Goal: Task Accomplishment & Management: Manage account settings

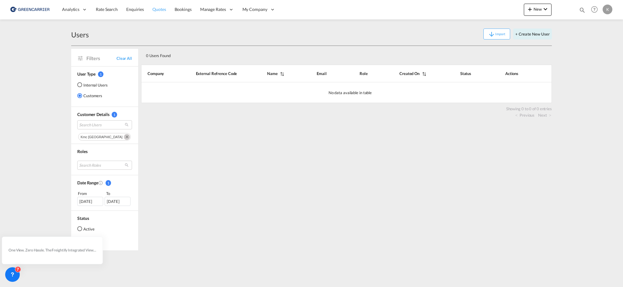
click at [157, 11] on span "Quotes" at bounding box center [158, 9] width 13 height 5
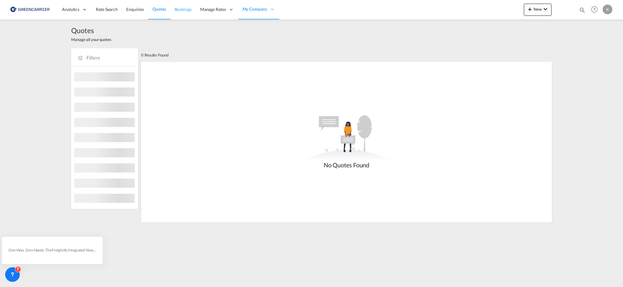
click at [186, 12] on span "Bookings" at bounding box center [183, 9] width 17 height 5
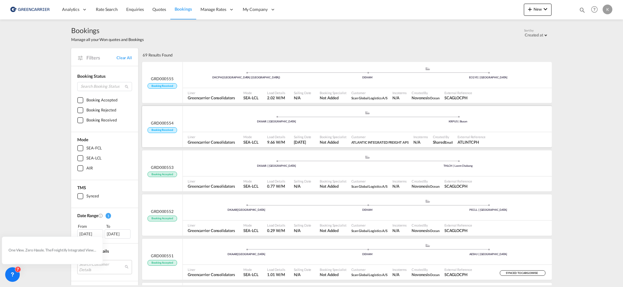
drag, startPoint x: 213, startPoint y: 111, endPoint x: 213, endPoint y: 116, distance: 4.9
click at [213, 116] on div ".a{fill:#aaa8ad;} .a{fill:#aaa8ad;} DKAAR | [GEOGRAPHIC_DATA] KRPUS | [GEOGRAPH…" at bounding box center [367, 120] width 369 height 18
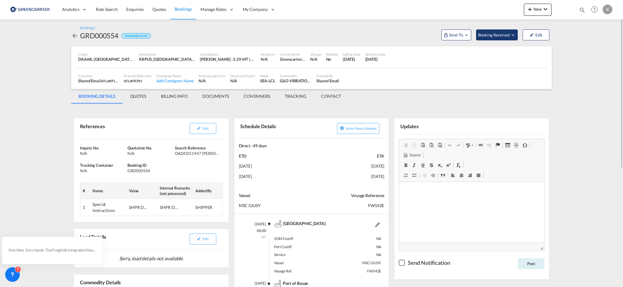
click at [499, 33] on span "Booking Received" at bounding box center [494, 35] width 32 height 6
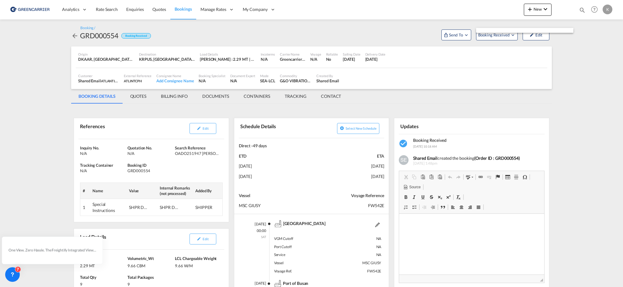
click at [490, 37] on md-backdrop at bounding box center [311, 143] width 623 height 287
click at [490, 37] on span "Booking Received" at bounding box center [494, 35] width 32 height 6
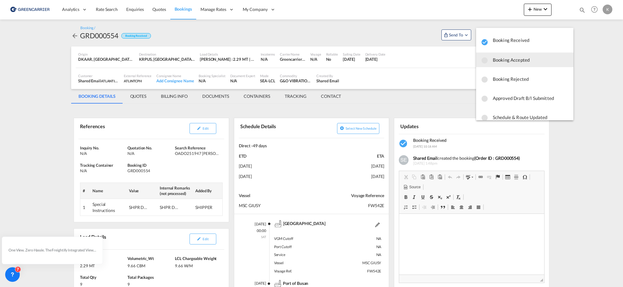
click at [498, 64] on span "Booking Accepted" at bounding box center [531, 59] width 76 height 11
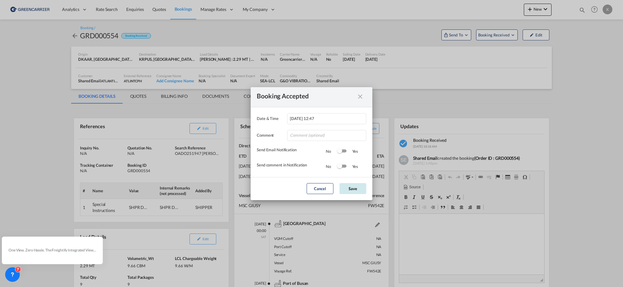
click at [351, 187] on button "Save" at bounding box center [352, 188] width 27 height 11
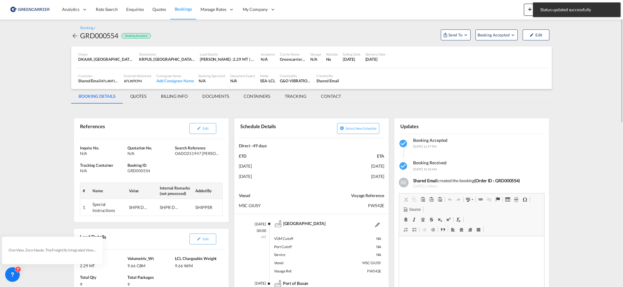
click at [76, 39] on md-icon "icon-arrow-left" at bounding box center [74, 35] width 7 height 7
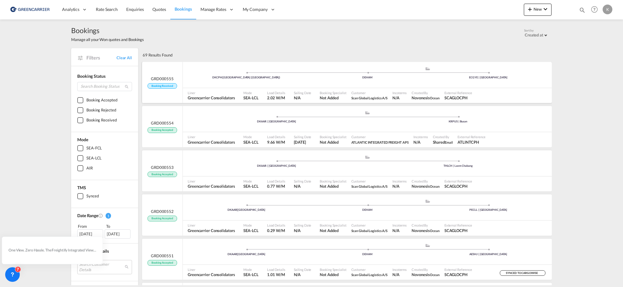
click at [203, 70] on div "DKCPH | [GEOGRAPHIC_DATA] (Kobenhavn) .a{fill:#aaa8ad;} .a{fill:#aaa8ad;} DEHAM…" at bounding box center [367, 76] width 369 height 18
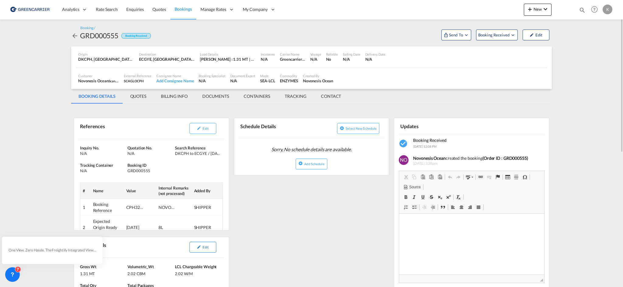
click at [206, 248] on span "Edit" at bounding box center [206, 247] width 6 height 4
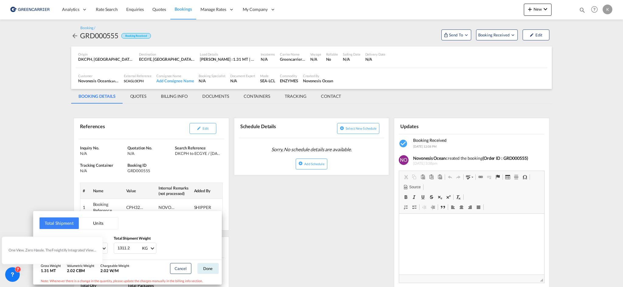
click at [292, 213] on div "Total Shipment Units Quantity 2 Total Shipment Volume 2.016 CBM CBM CFT Total S…" at bounding box center [311, 143] width 623 height 287
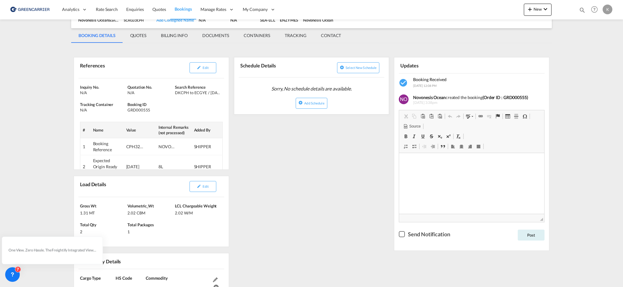
scroll to position [91, 0]
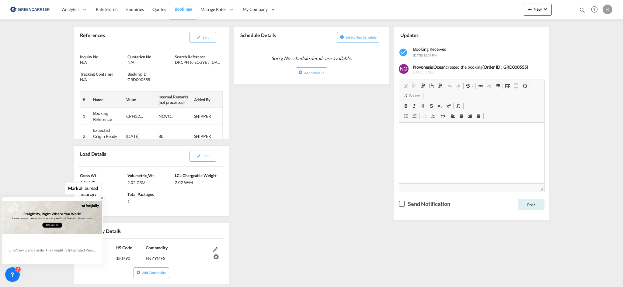
click at [99, 200] on div at bounding box center [102, 199] width 8 height 8
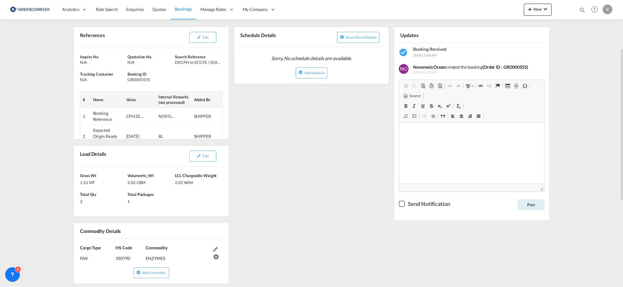
click at [207, 163] on div "Edit" at bounding box center [203, 156] width 38 height 16
click at [207, 159] on button "Edit" at bounding box center [202, 156] width 27 height 11
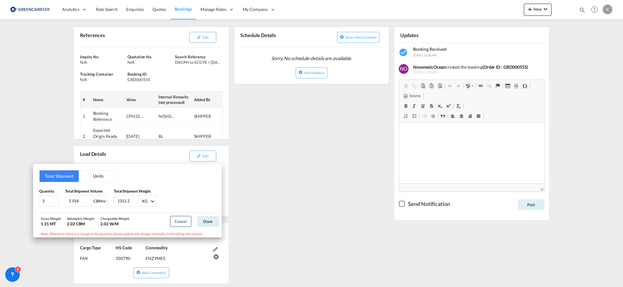
click at [342, 155] on div "Total Shipment Units Quantity 2 Total Shipment Volume 2.016 CBM CBM CFT Total S…" at bounding box center [311, 143] width 623 height 287
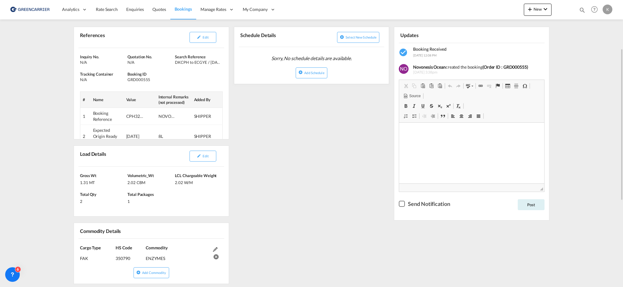
click at [207, 43] on div "Edit" at bounding box center [185, 37] width 71 height 16
click at [207, 40] on button "Edit" at bounding box center [202, 37] width 27 height 11
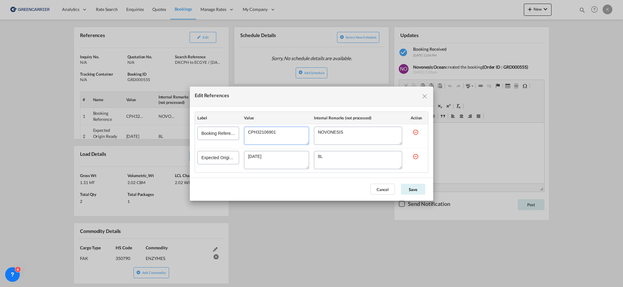
click at [267, 140] on textarea "Edit References" at bounding box center [276, 136] width 65 height 18
click at [265, 131] on textarea "Edit References" at bounding box center [276, 136] width 65 height 18
click at [425, 97] on md-icon "icon-close fg-AAA8AD cursor" at bounding box center [424, 96] width 7 height 7
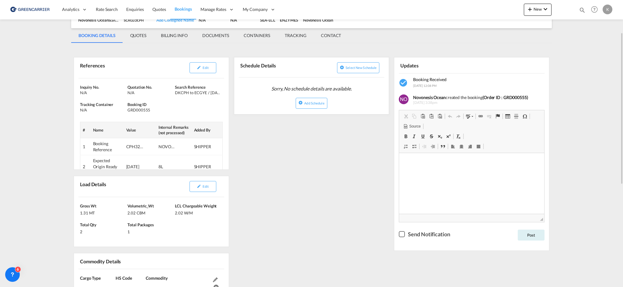
scroll to position [0, 0]
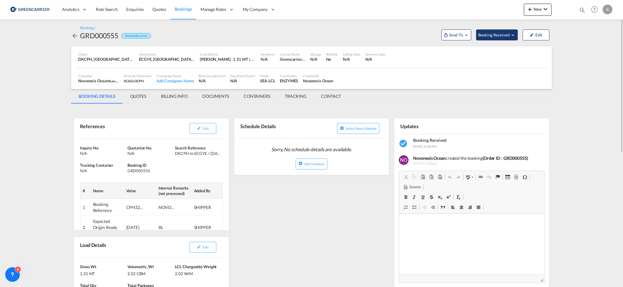
click at [481, 38] on button "Booking Received" at bounding box center [497, 34] width 42 height 11
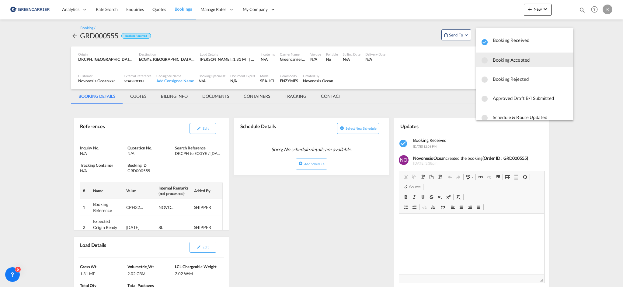
click at [502, 65] on span "Booking Accepted" at bounding box center [531, 59] width 76 height 11
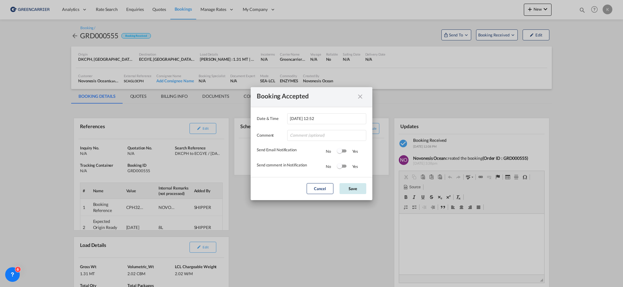
click at [353, 188] on button "Save" at bounding box center [352, 188] width 27 height 11
